Goal: Task Accomplishment & Management: Use online tool/utility

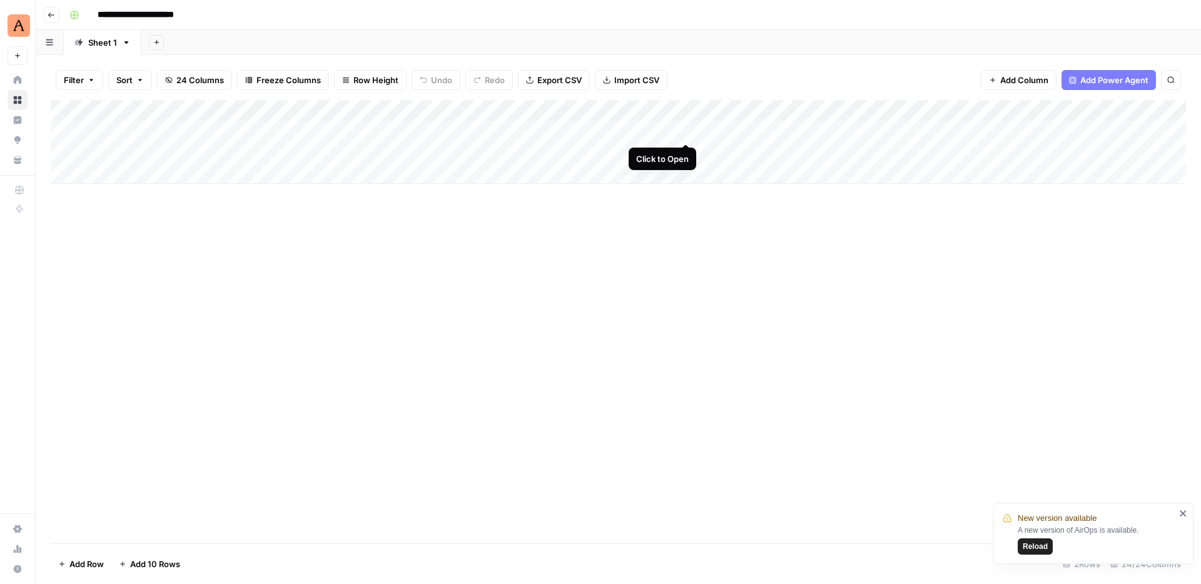
click at [684, 129] on div "Add Column" at bounding box center [618, 142] width 1135 height 84
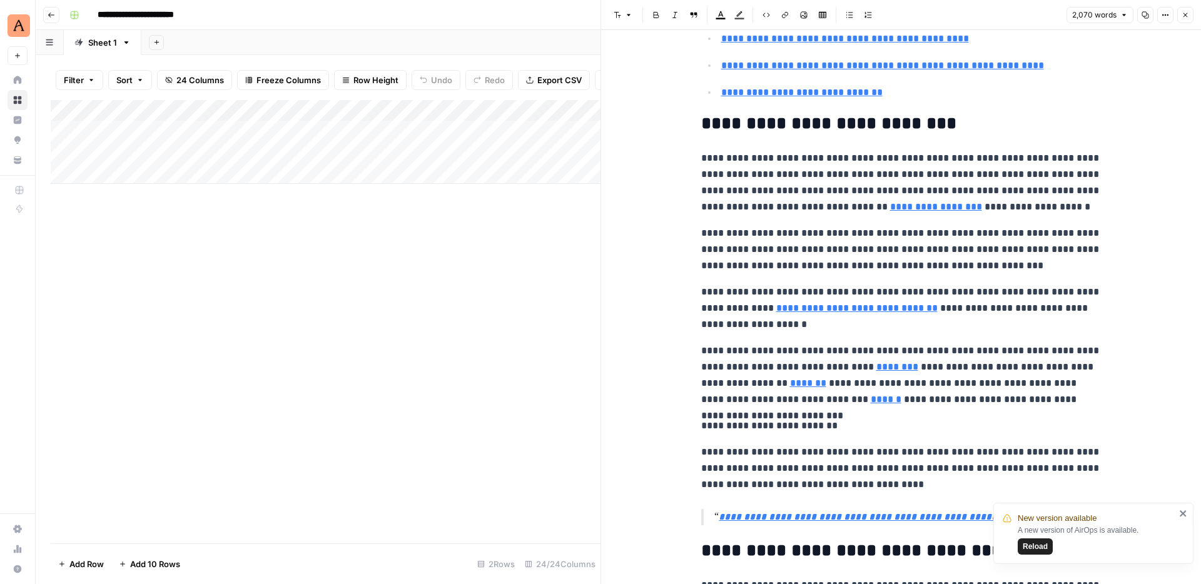
scroll to position [814, 0]
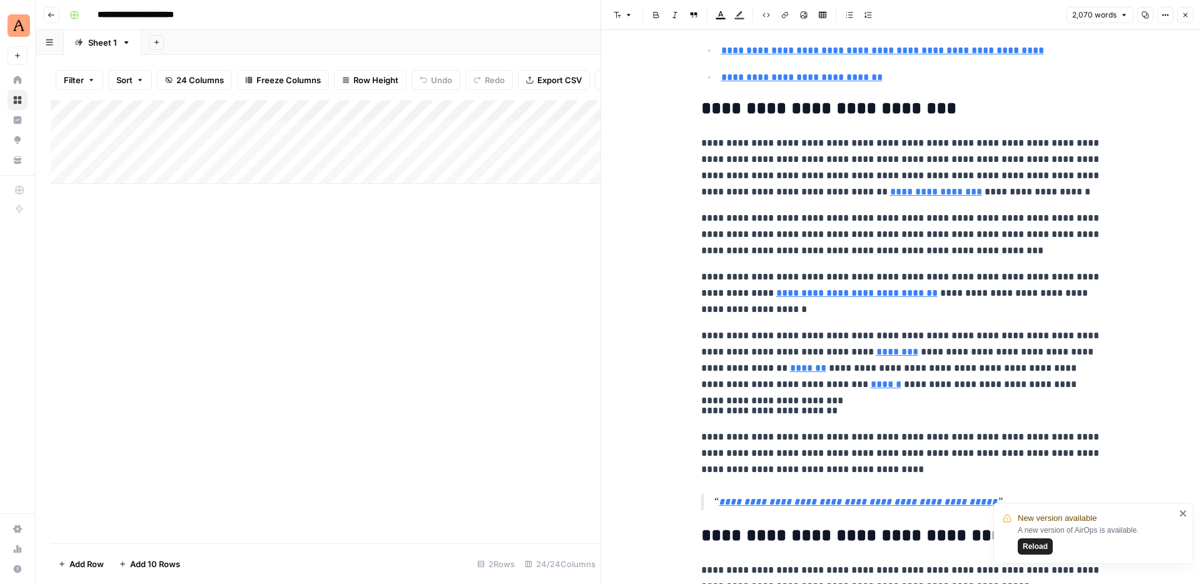
click at [1188, 15] on span "Close" at bounding box center [1188, 15] width 1 height 1
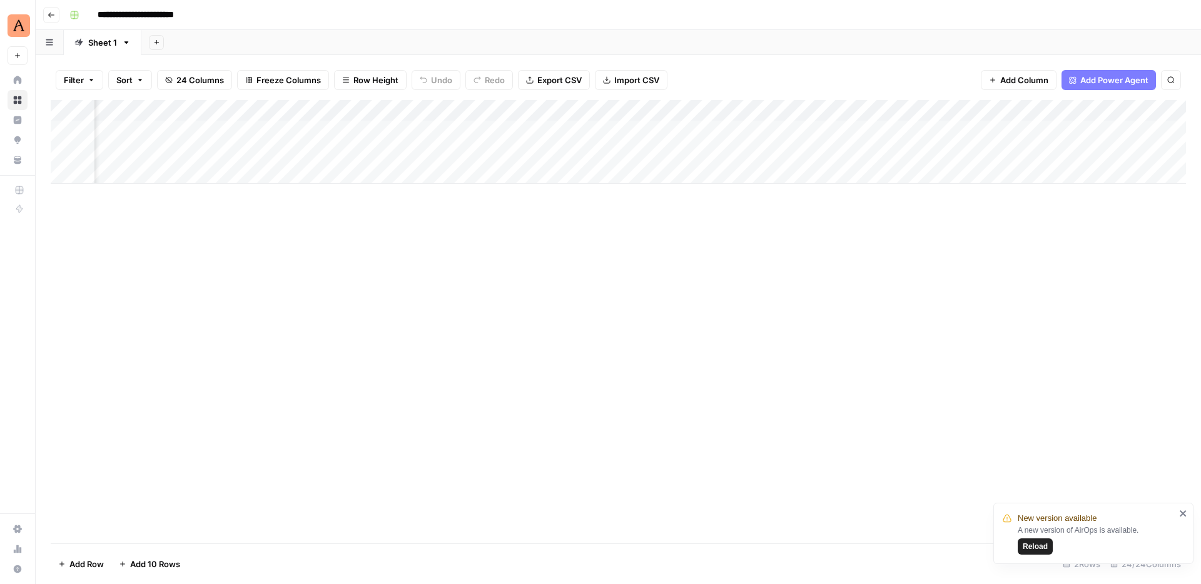
scroll to position [0, 1910]
click at [745, 128] on div "Add Column" at bounding box center [618, 142] width 1135 height 84
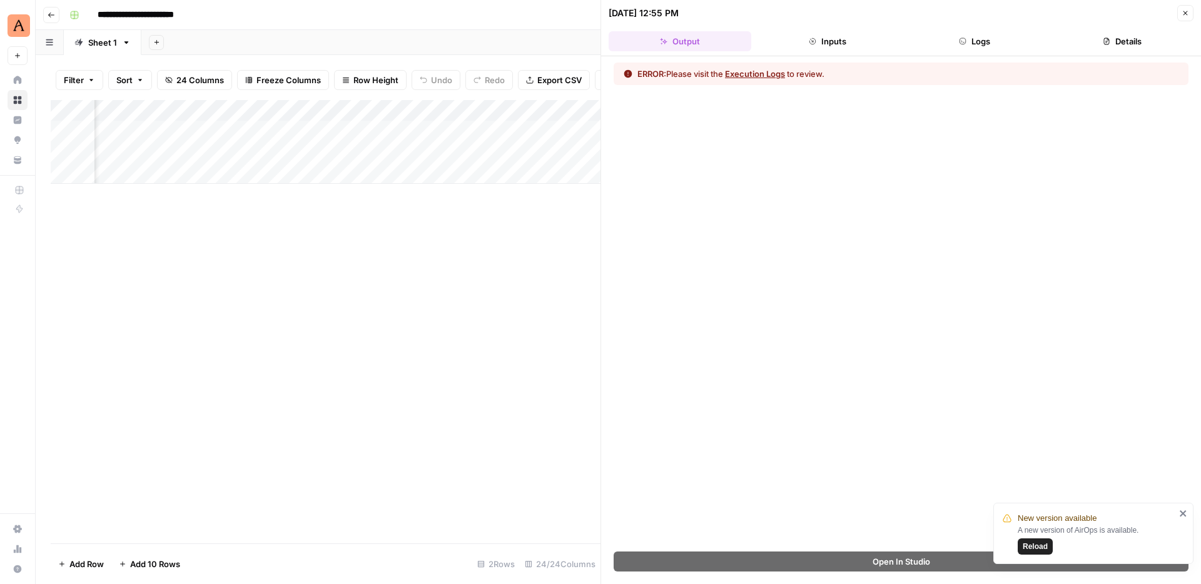
click at [975, 34] on button "Logs" at bounding box center [975, 41] width 143 height 20
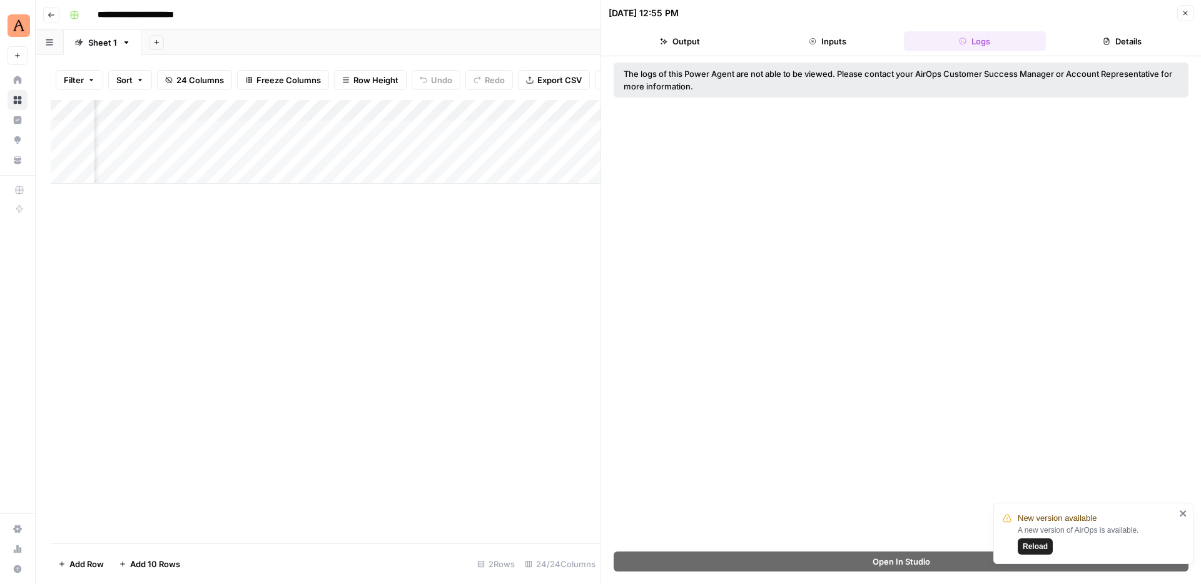
click at [1186, 12] on icon "button" at bounding box center [1185, 13] width 4 height 4
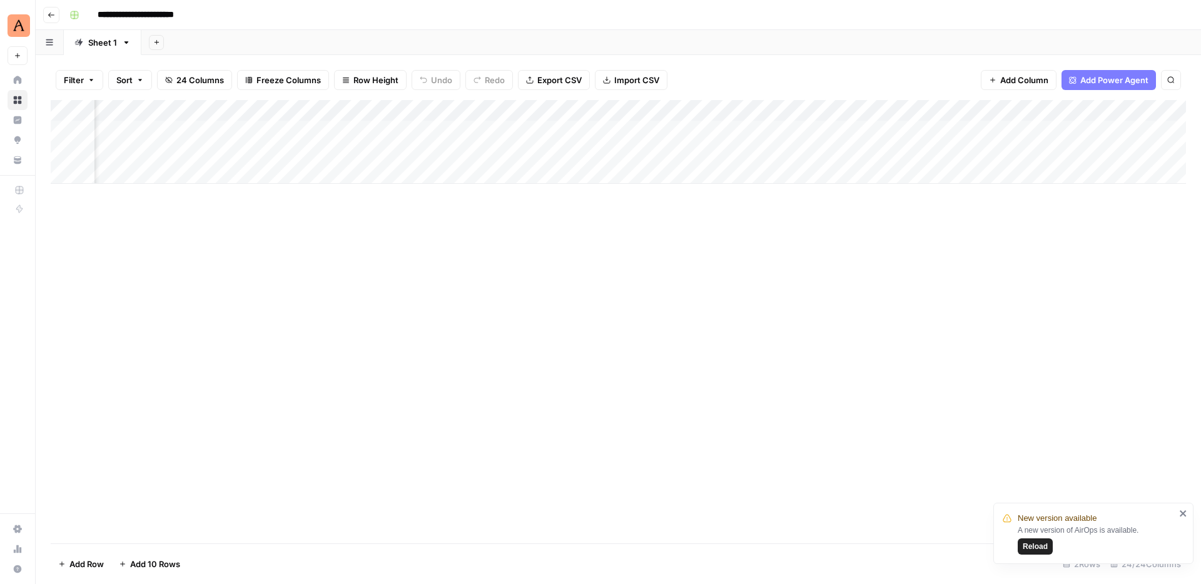
scroll to position [0, 1100]
click at [744, 127] on div "Add Column" at bounding box center [618, 142] width 1135 height 84
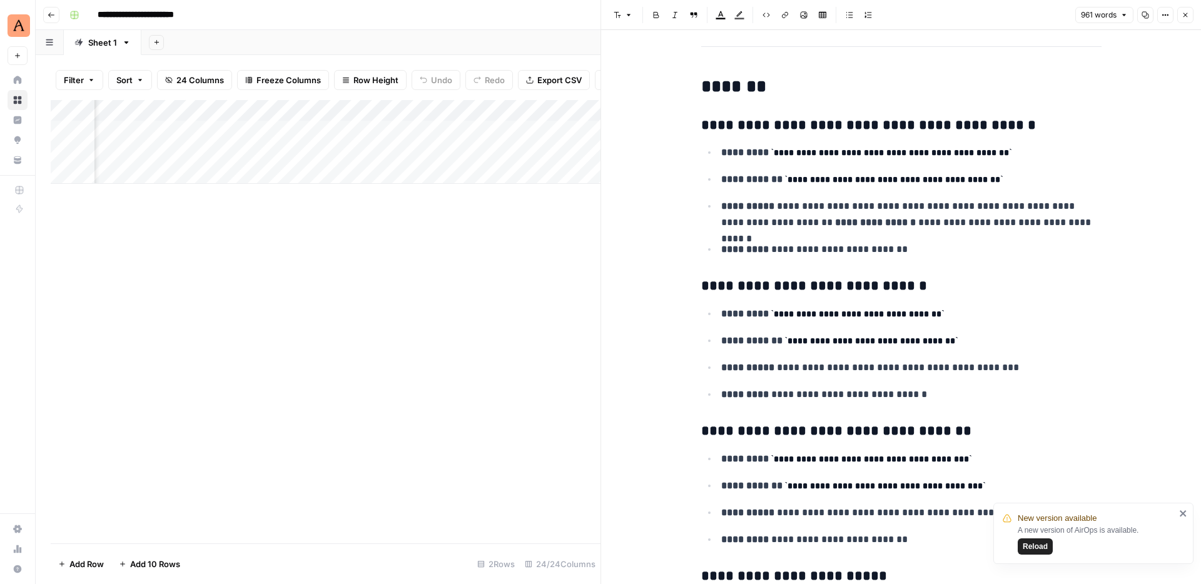
scroll to position [457, 0]
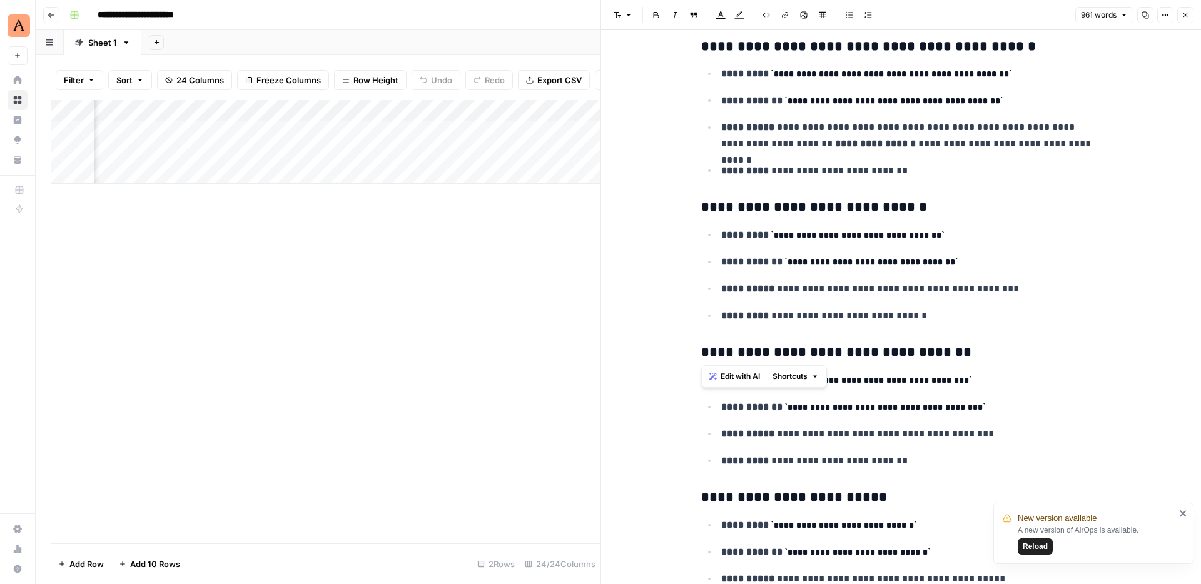
drag, startPoint x: 933, startPoint y: 328, endPoint x: 687, endPoint y: 198, distance: 277.8
click at [734, 266] on strong "**********" at bounding box center [751, 261] width 61 height 9
click at [532, 233] on div "Add Column" at bounding box center [326, 321] width 550 height 443
click at [1179, 20] on button "Close" at bounding box center [1185, 15] width 16 height 16
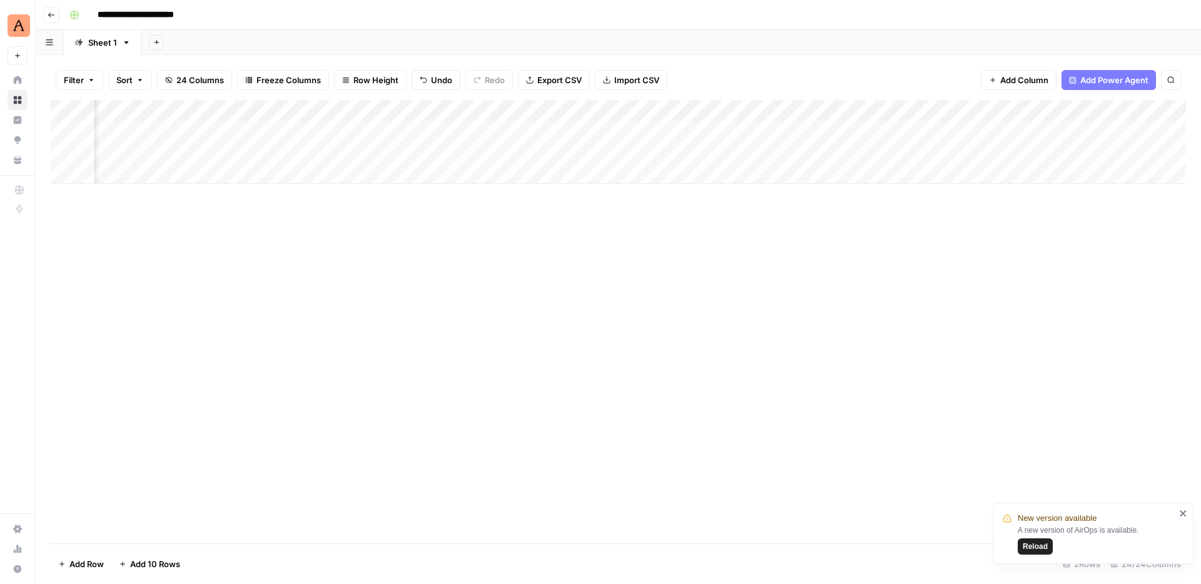
scroll to position [0, 1185]
click at [863, 129] on div "Add Column" at bounding box center [618, 142] width 1135 height 84
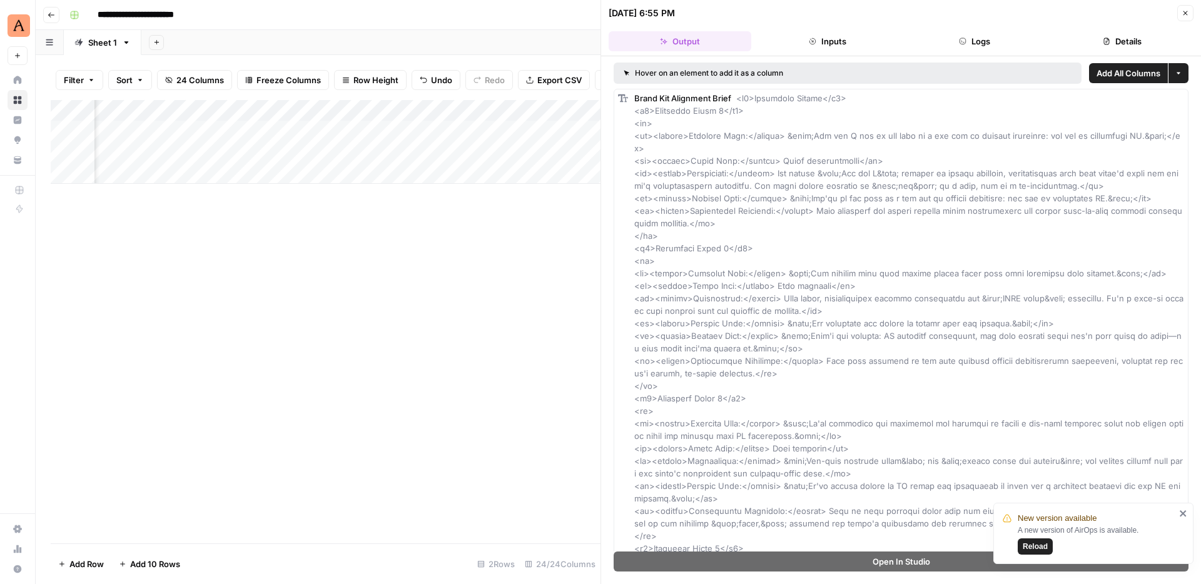
click at [987, 39] on button "Logs" at bounding box center [975, 41] width 143 height 20
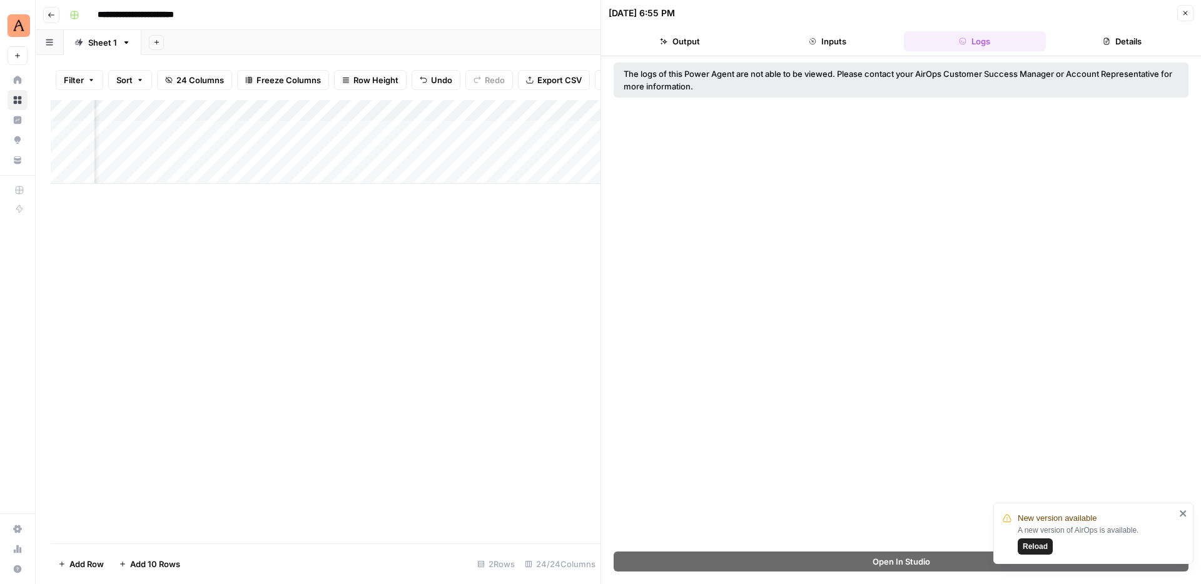
click at [685, 38] on button "Output" at bounding box center [680, 41] width 143 height 20
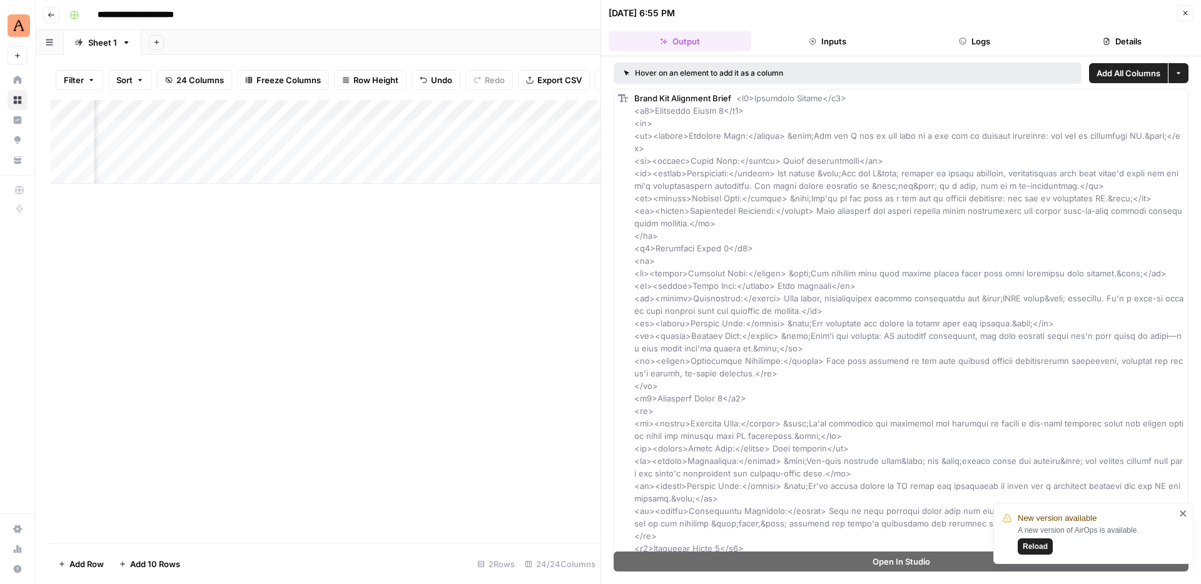
click at [482, 229] on div "Add Column" at bounding box center [326, 321] width 550 height 443
click at [1188, 14] on button "Close" at bounding box center [1185, 13] width 16 height 16
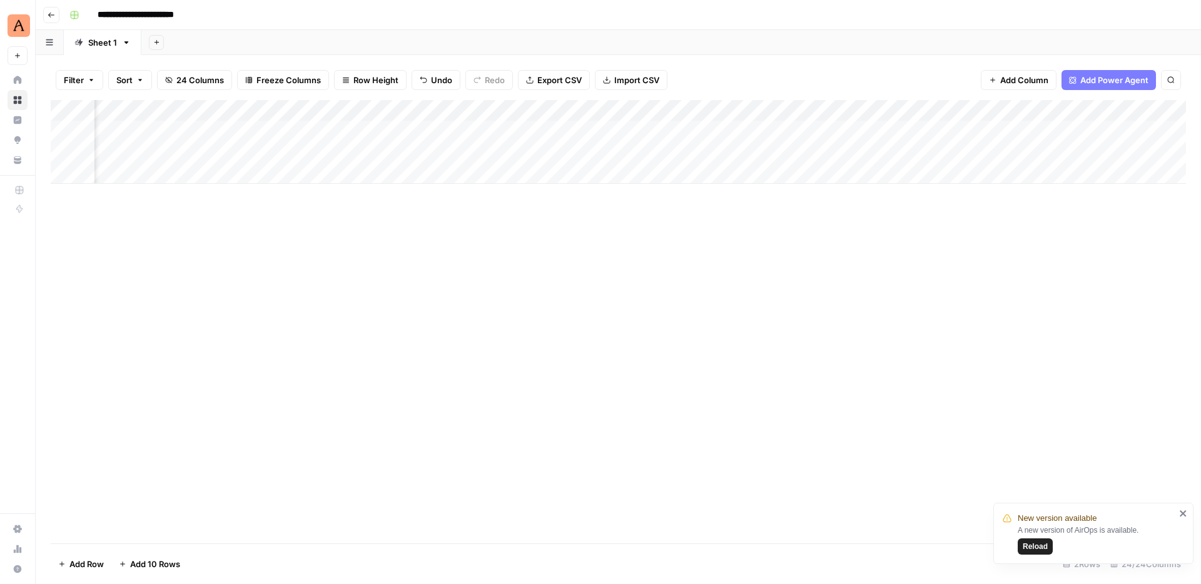
scroll to position [0, 1322]
click at [842, 129] on div "Add Column" at bounding box center [618, 142] width 1135 height 84
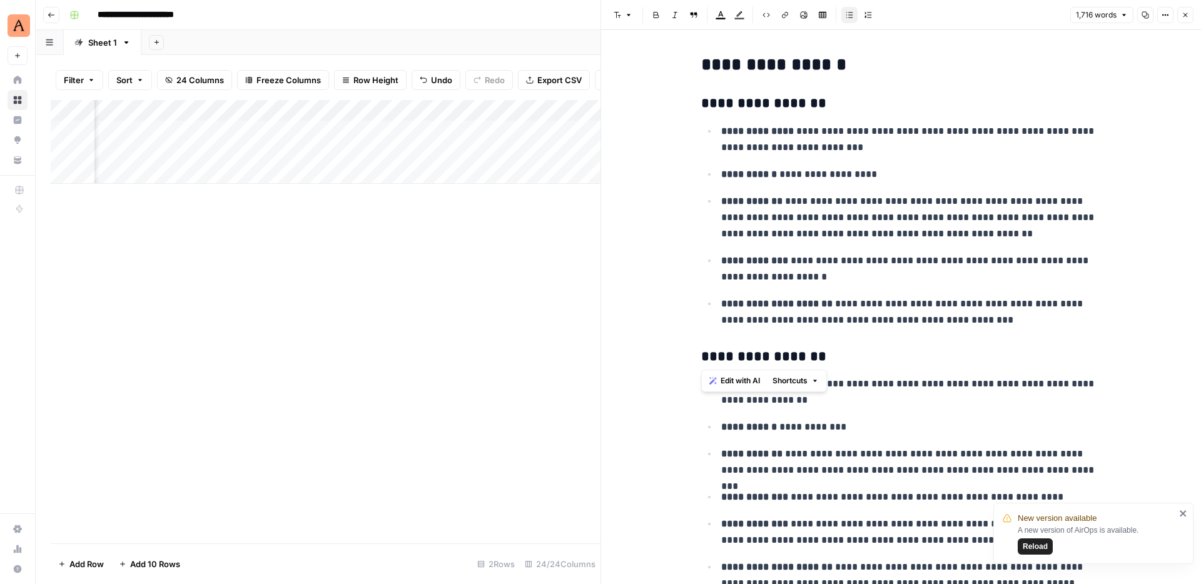
drag, startPoint x: 979, startPoint y: 332, endPoint x: 682, endPoint y: 94, distance: 380.9
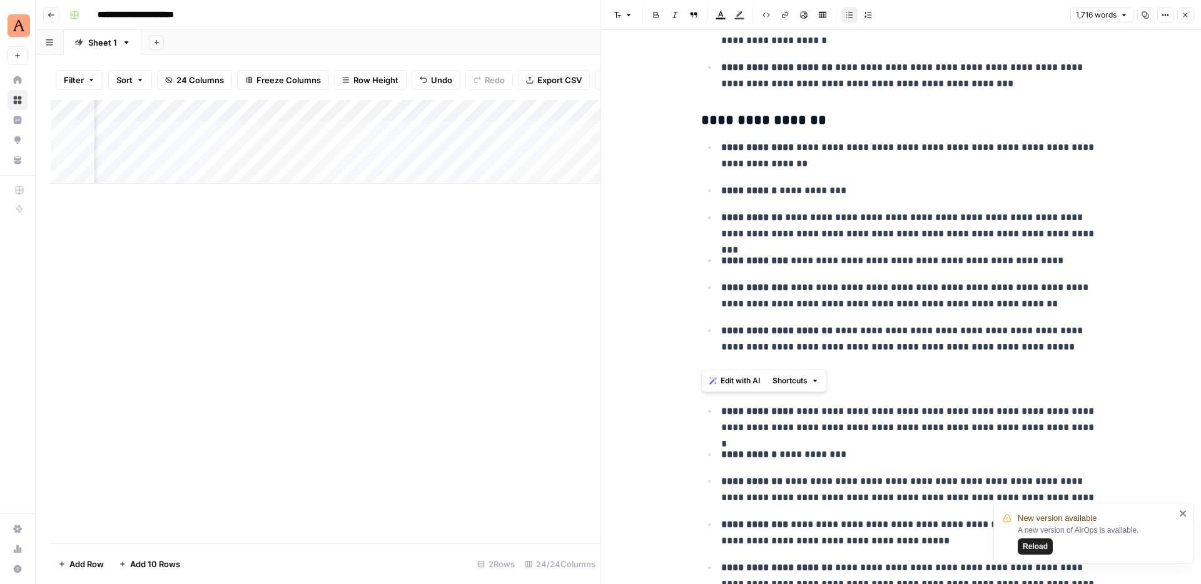
scroll to position [236, 0]
drag, startPoint x: 1073, startPoint y: 355, endPoint x: 781, endPoint y: 173, distance: 344.2
click at [781, 173] on ul "**********" at bounding box center [901, 247] width 400 height 216
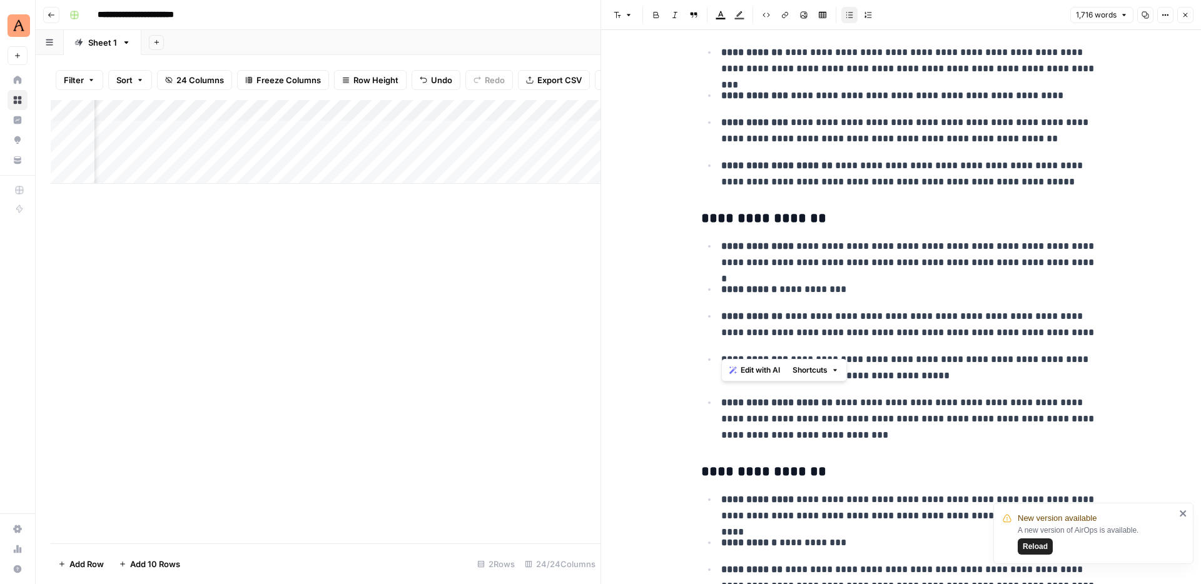
scroll to position [408, 0]
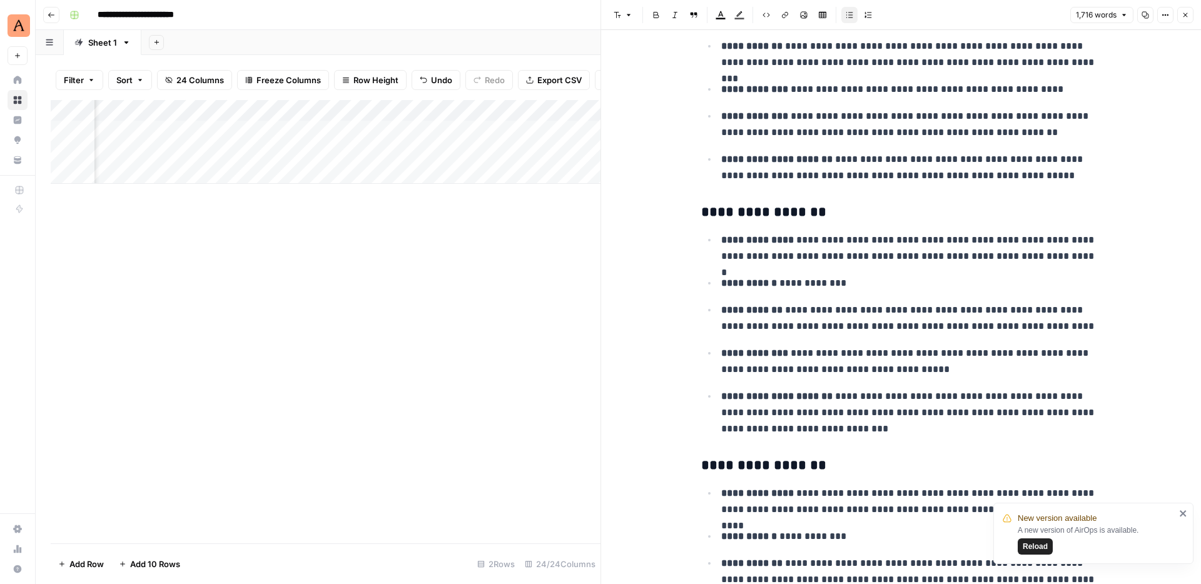
click at [547, 233] on div "Add Column" at bounding box center [326, 321] width 550 height 443
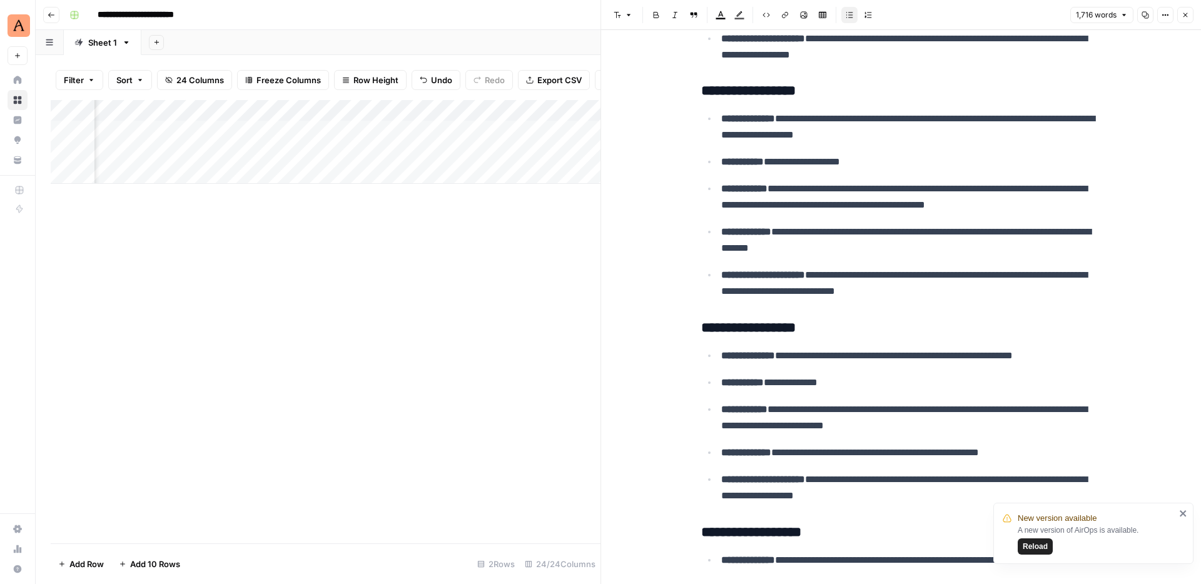
scroll to position [1482, 0]
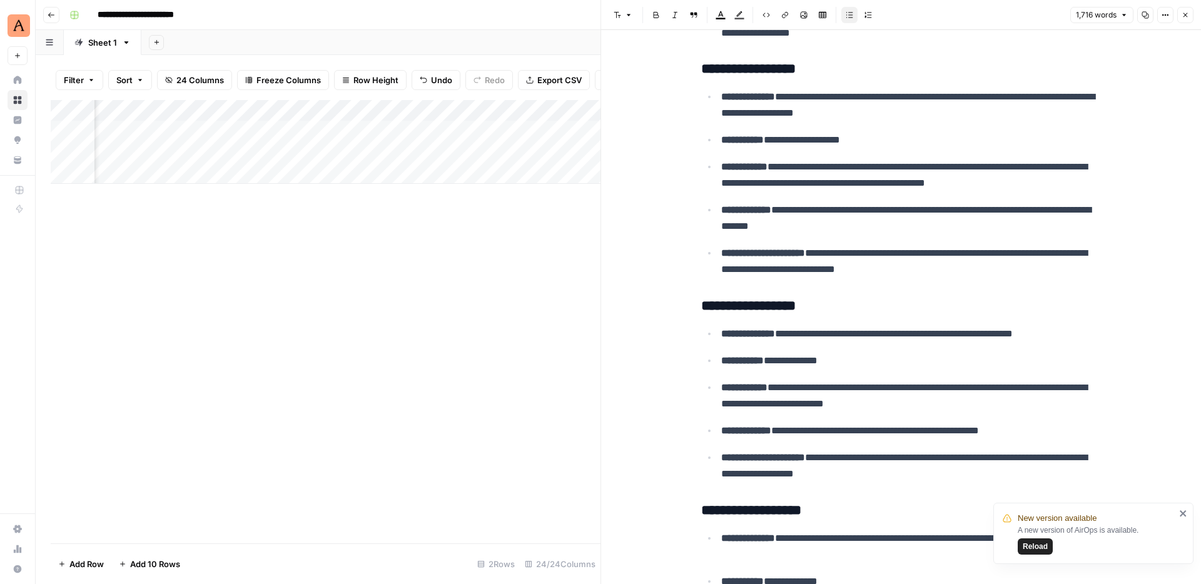
click at [1028, 548] on span "Reload" at bounding box center [1035, 546] width 25 height 11
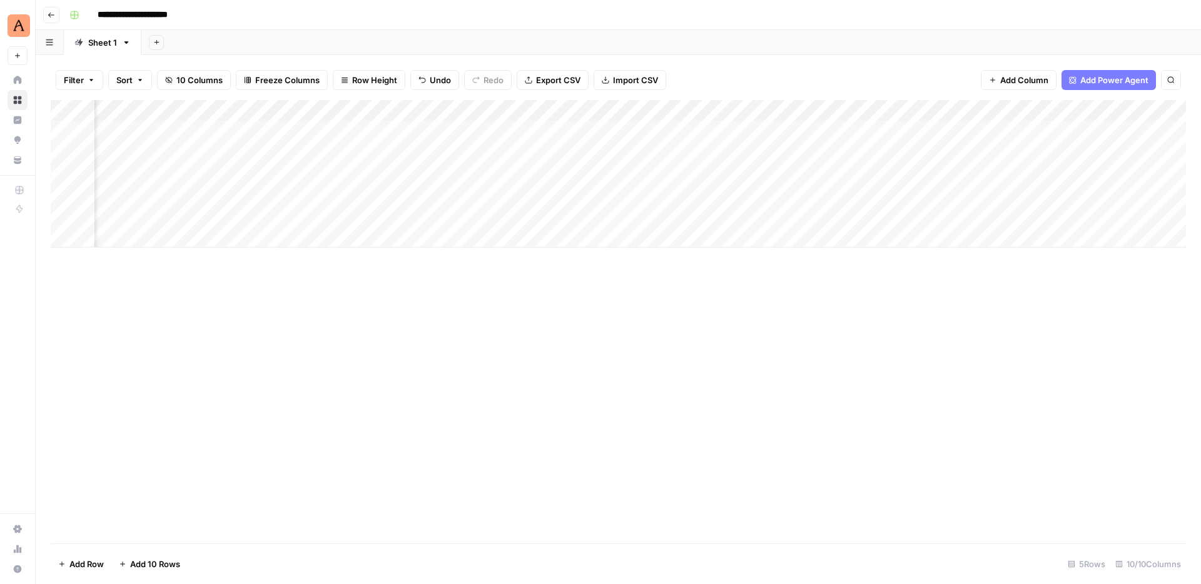
scroll to position [0, 544]
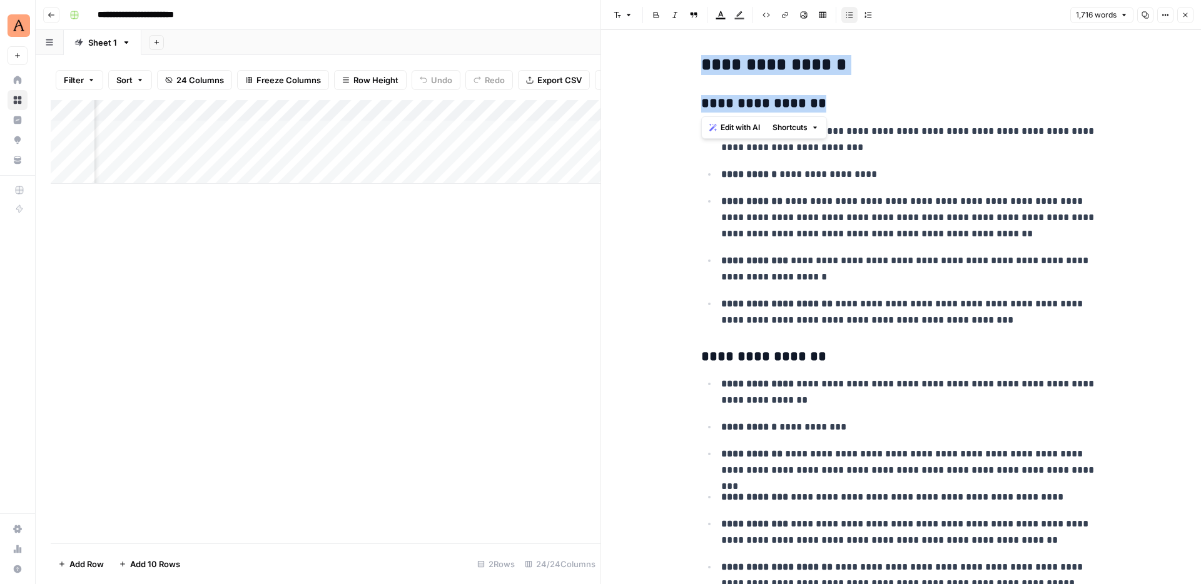
drag, startPoint x: 706, startPoint y: 61, endPoint x: 837, endPoint y: 114, distance: 141.5
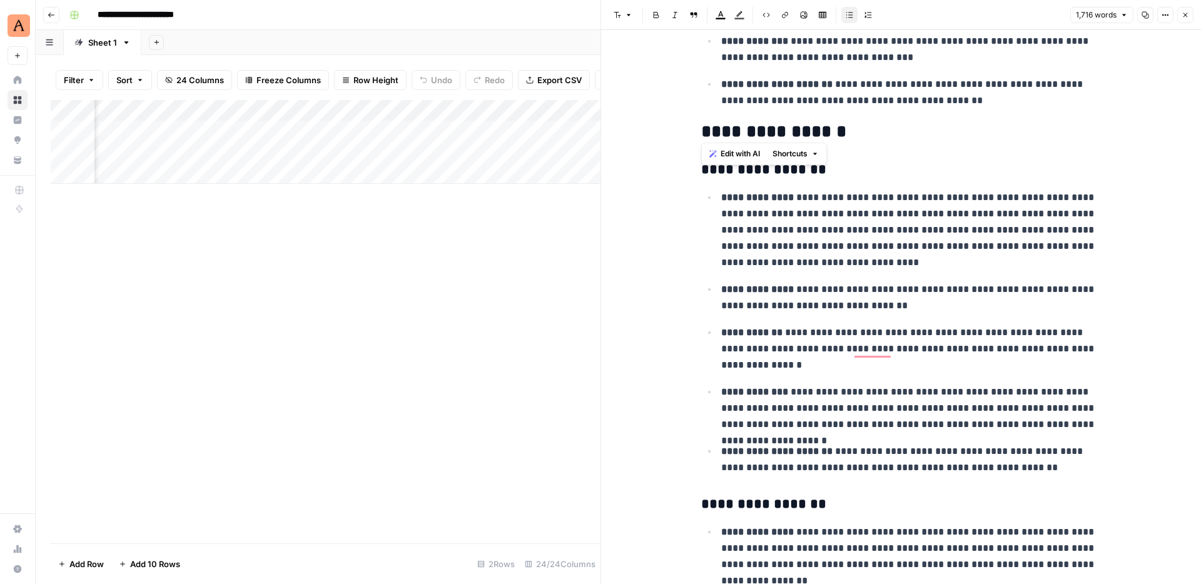
click at [834, 228] on p "**********" at bounding box center [911, 230] width 380 height 81
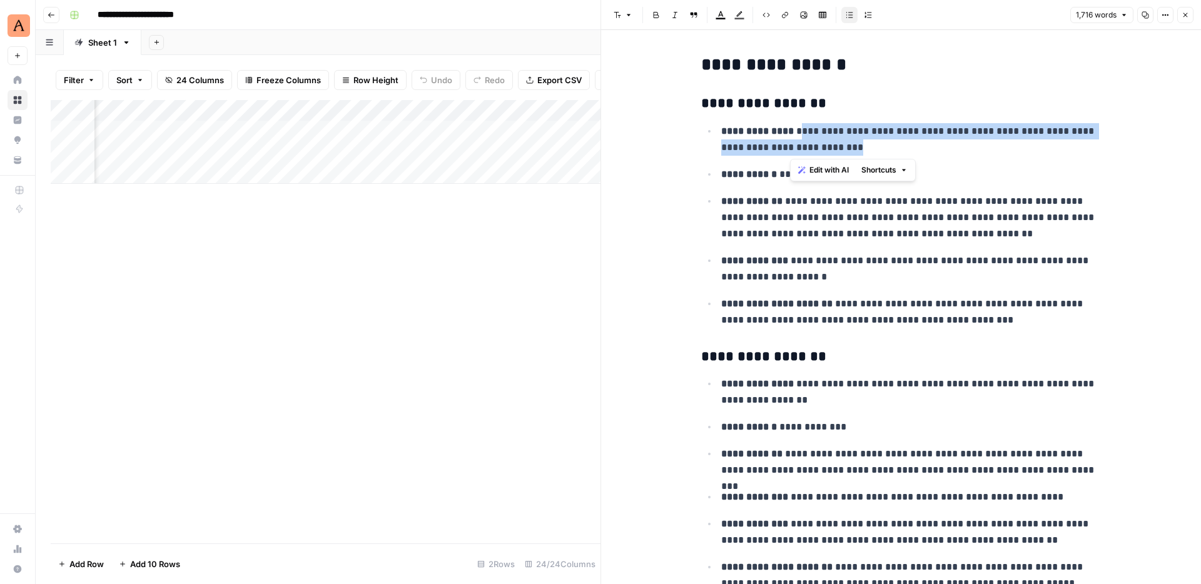
drag, startPoint x: 790, startPoint y: 131, endPoint x: 822, endPoint y: 148, distance: 36.6
click at [822, 148] on p "**********" at bounding box center [911, 139] width 380 height 33
click at [768, 256] on strong "**********" at bounding box center [754, 260] width 67 height 9
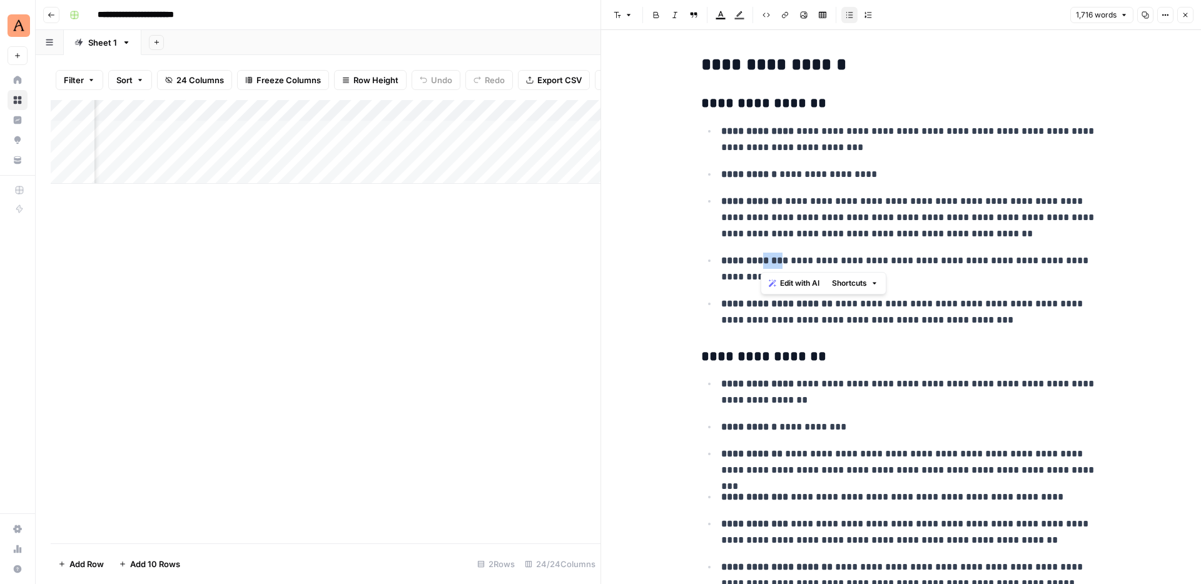
click at [768, 256] on strong "**********" at bounding box center [754, 260] width 67 height 9
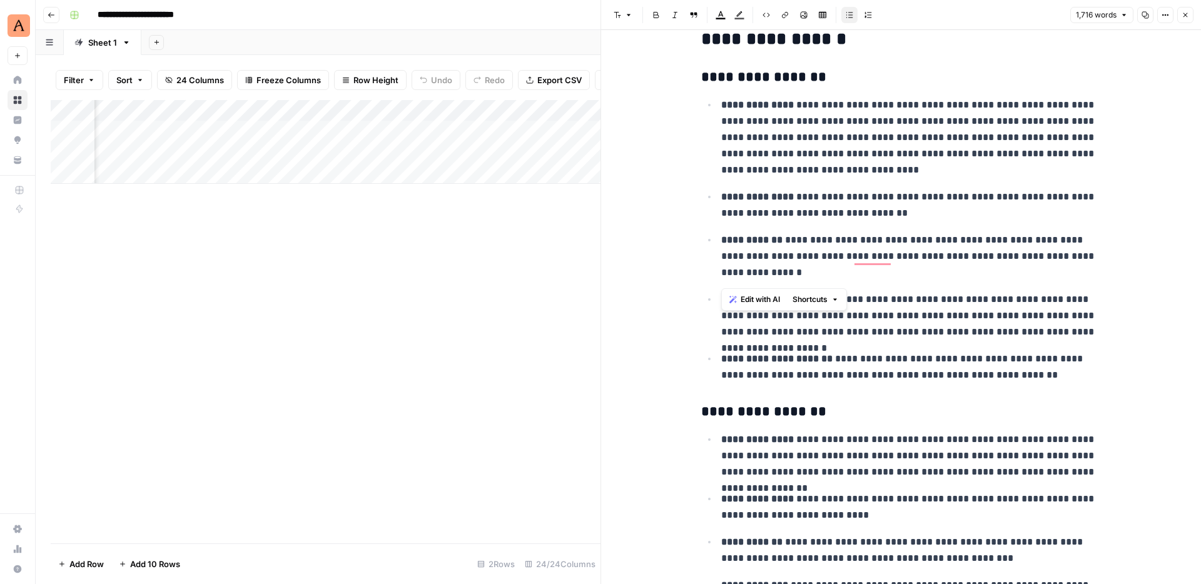
click at [979, 211] on p "**********" at bounding box center [911, 205] width 380 height 33
